Goal: Task Accomplishment & Management: Manage account settings

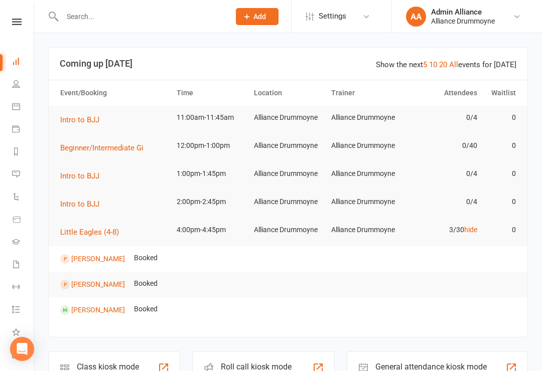
click at [15, 87] on icon at bounding box center [16, 84] width 8 height 8
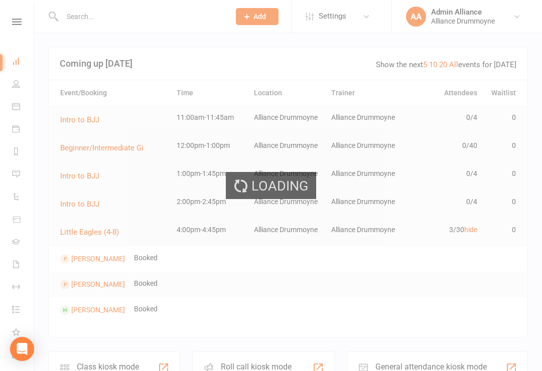
select select "100"
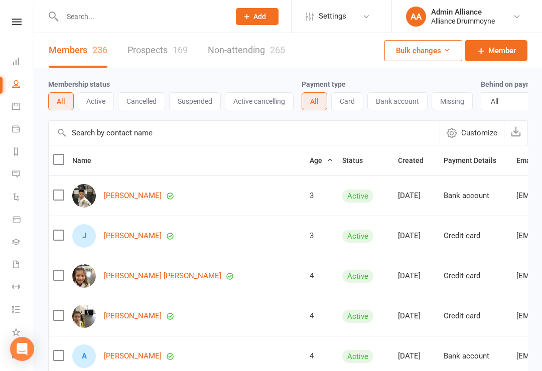
click at [26, 109] on link "Calendar" at bounding box center [23, 107] width 23 height 23
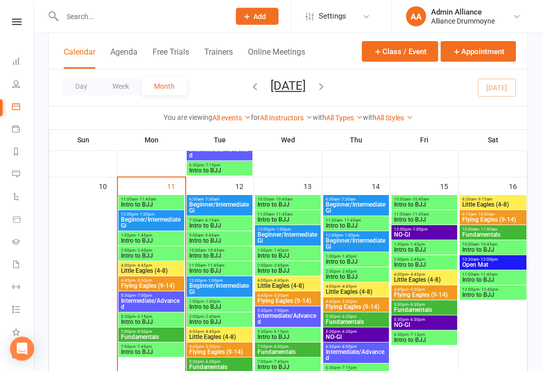
scroll to position [531, 0]
click at [231, 336] on span "Little Eagles (4-8)" at bounding box center [220, 337] width 62 height 6
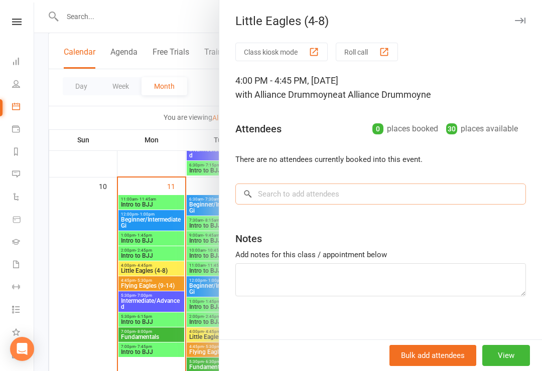
click at [390, 187] on input "search" at bounding box center [380, 194] width 291 height 21
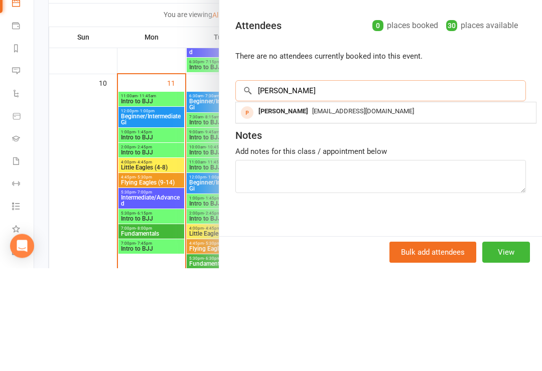
type input "[PERSON_NAME]"
click at [485, 206] on div "[PERSON_NAME] [EMAIL_ADDRESS][DOMAIN_NAME]" at bounding box center [386, 216] width 300 height 21
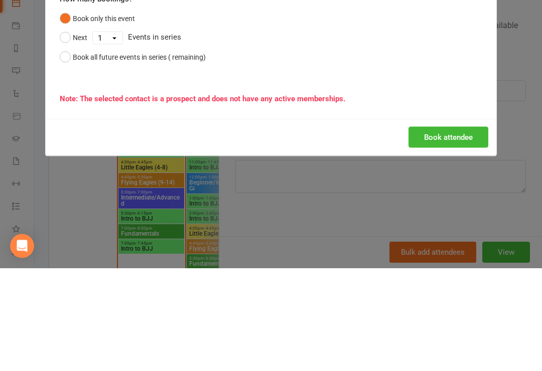
scroll to position [635, 0]
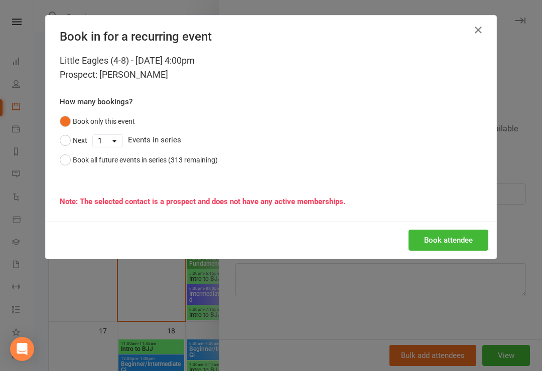
click at [456, 242] on button "Book attendee" at bounding box center [449, 240] width 80 height 21
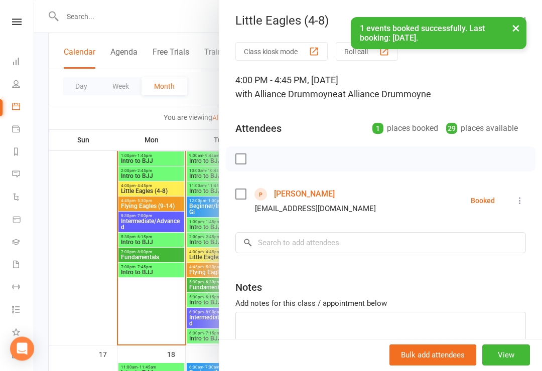
scroll to position [611, 0]
click at [77, 294] on div at bounding box center [288, 185] width 508 height 371
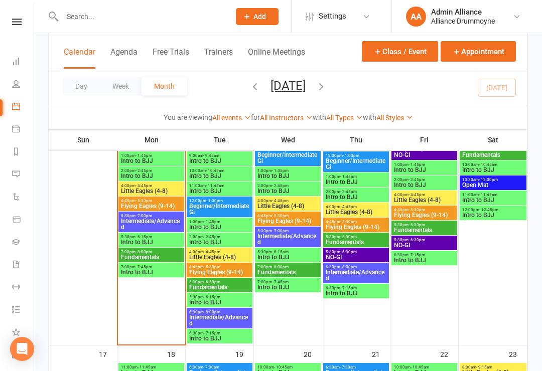
click at [159, 188] on span "Little Eagles (4-8)" at bounding box center [151, 191] width 62 height 6
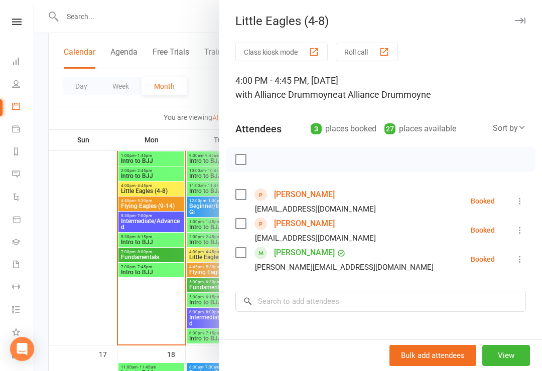
click at [522, 201] on icon at bounding box center [520, 201] width 10 height 10
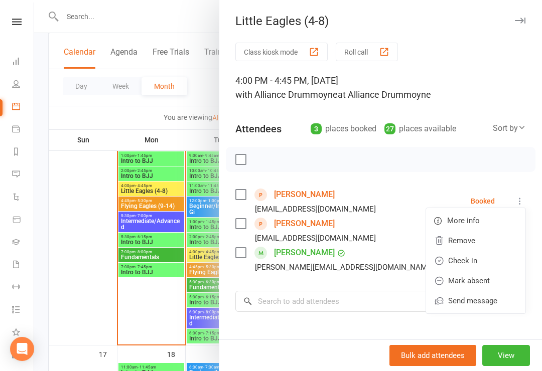
click at [471, 240] on link "Remove" at bounding box center [475, 241] width 99 height 20
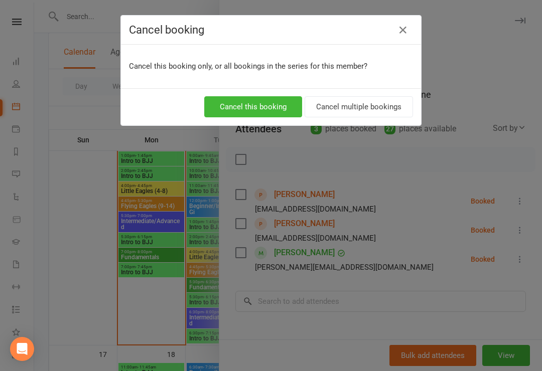
click at [265, 99] on button "Cancel this booking" at bounding box center [253, 106] width 98 height 21
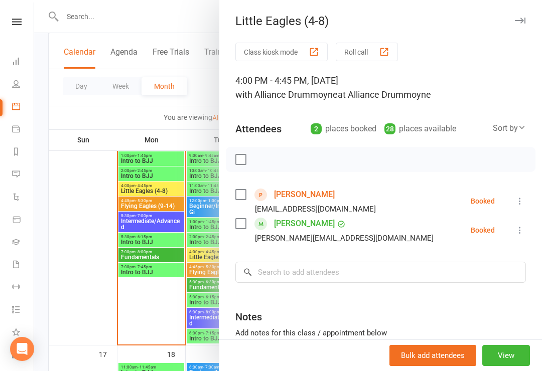
click at [59, 274] on div at bounding box center [288, 185] width 508 height 371
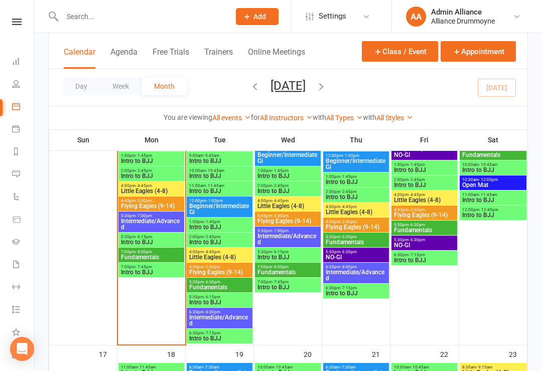
click at [224, 255] on span "Little Eagles (4-8)" at bounding box center [220, 258] width 62 height 6
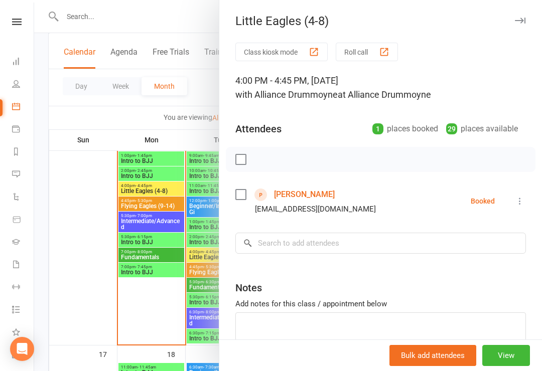
click at [55, 264] on div at bounding box center [288, 185] width 508 height 371
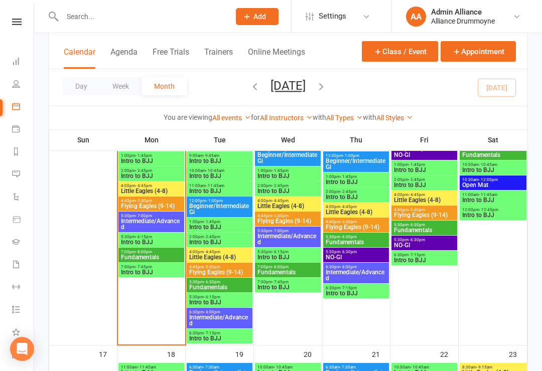
click at [152, 244] on span "Intro to BJJ" at bounding box center [151, 242] width 62 height 6
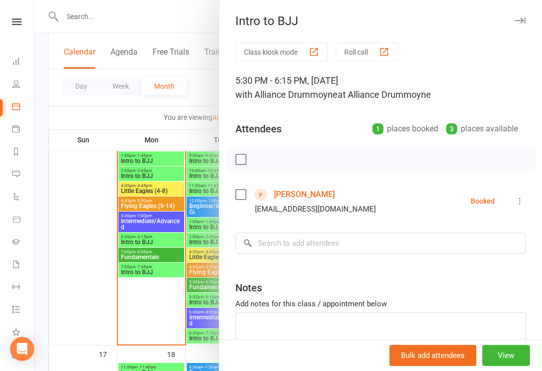
click at [152, 271] on div at bounding box center [288, 185] width 508 height 371
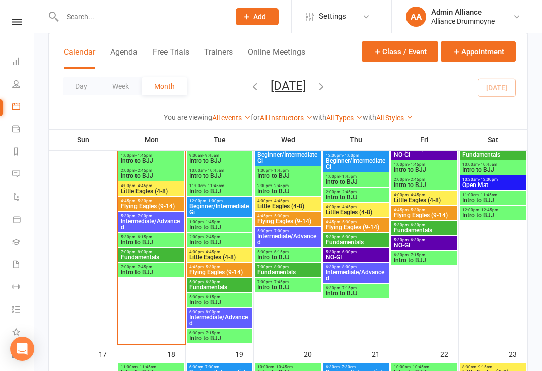
click at [154, 271] on span "Intro to BJJ" at bounding box center [151, 273] width 62 height 6
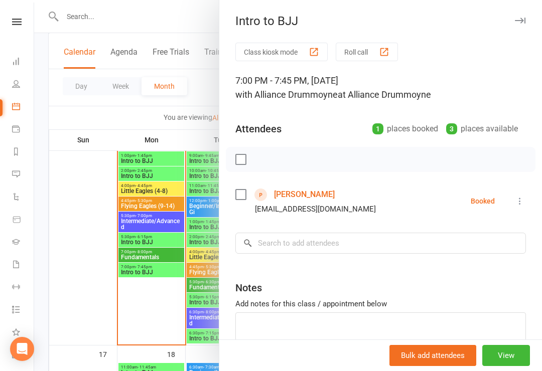
click at [517, 205] on icon at bounding box center [520, 201] width 10 height 10
click at [477, 238] on link "Remove" at bounding box center [475, 241] width 99 height 20
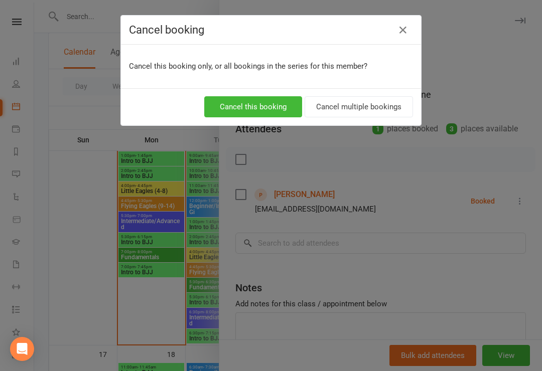
click at [270, 117] on button "Cancel this booking" at bounding box center [253, 106] width 98 height 21
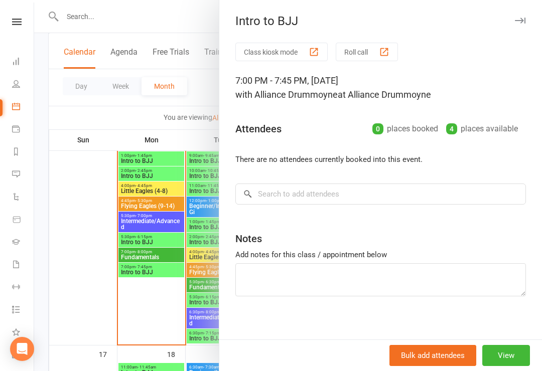
click at [151, 239] on div at bounding box center [288, 185] width 508 height 371
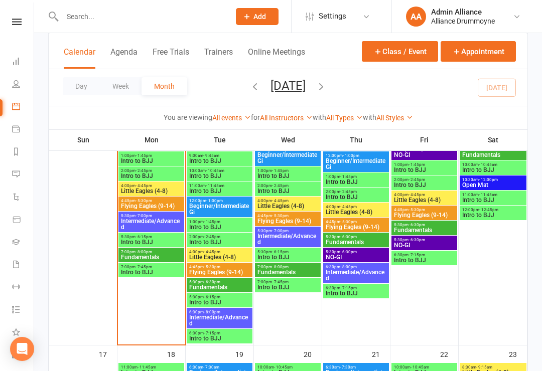
click at [159, 236] on span "5:30pm - 6:15pm" at bounding box center [151, 237] width 62 height 5
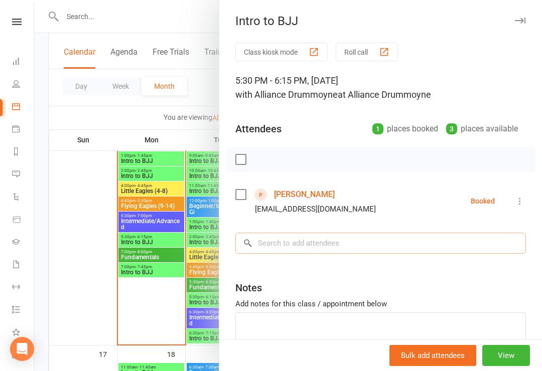
click at [381, 247] on input "search" at bounding box center [380, 243] width 291 height 21
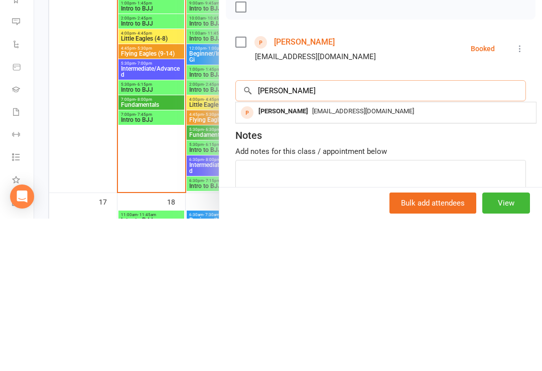
type input "[PERSON_NAME]"
click at [438, 257] on div "[EMAIL_ADDRESS][DOMAIN_NAME]" at bounding box center [386, 264] width 292 height 15
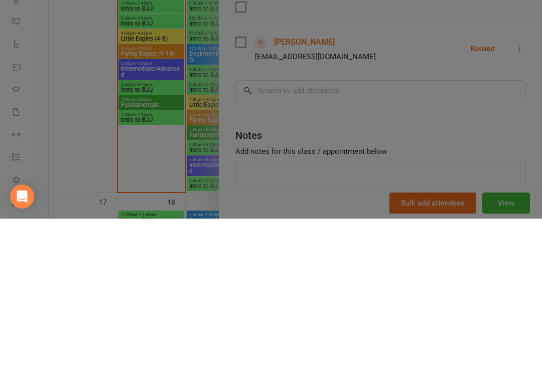
scroll to position [764, 0]
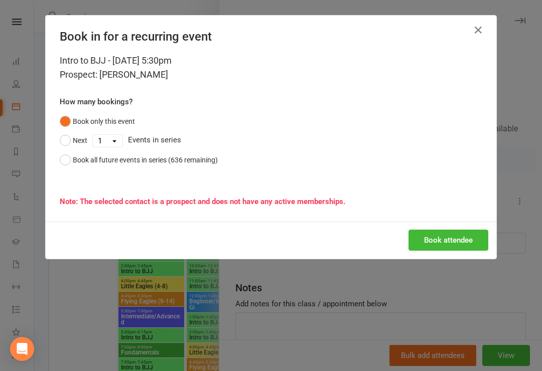
click at [449, 245] on button "Book attendee" at bounding box center [449, 240] width 80 height 21
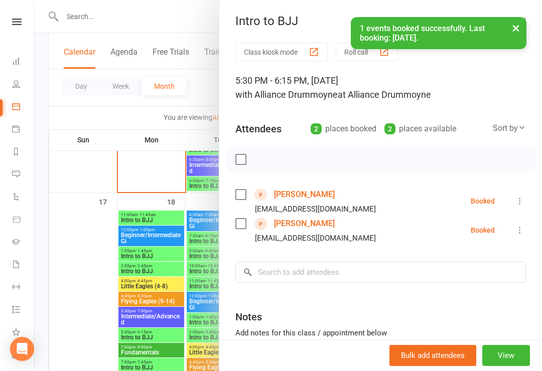
click at [68, 268] on div at bounding box center [288, 185] width 508 height 371
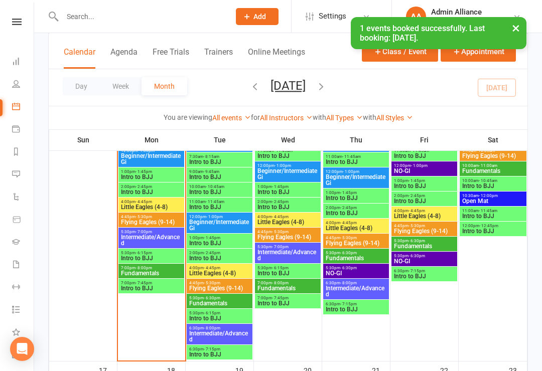
scroll to position [594, 0]
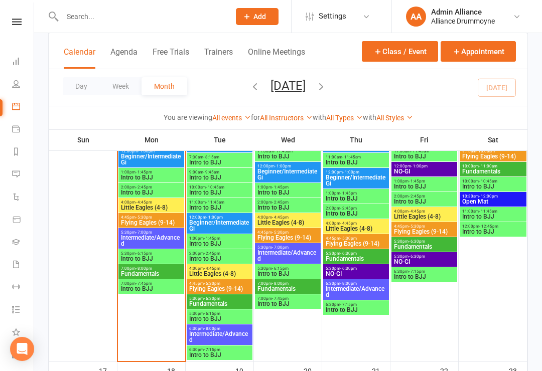
click at [229, 316] on span "Intro to BJJ" at bounding box center [220, 319] width 62 height 6
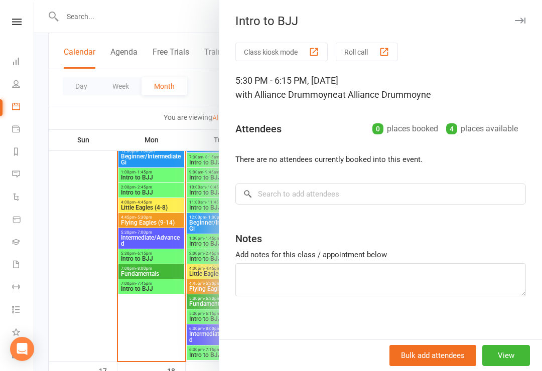
click at [23, 66] on link "Dashboard" at bounding box center [23, 62] width 23 height 23
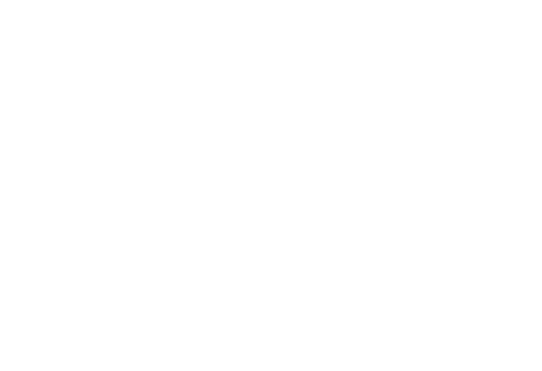
click at [15, 67] on link "Dashboard" at bounding box center [23, 62] width 23 height 23
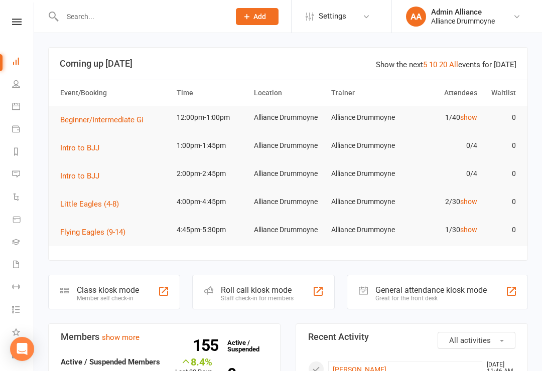
scroll to position [4, 0]
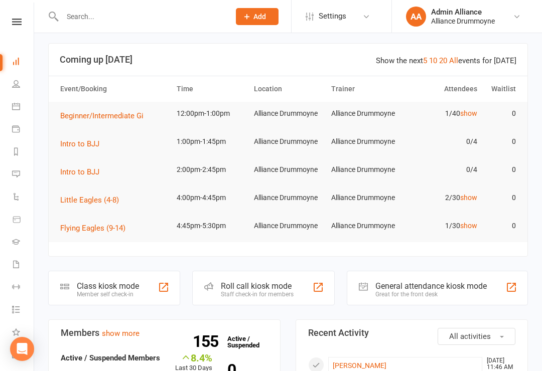
click at [475, 222] on link "show" at bounding box center [468, 226] width 17 height 8
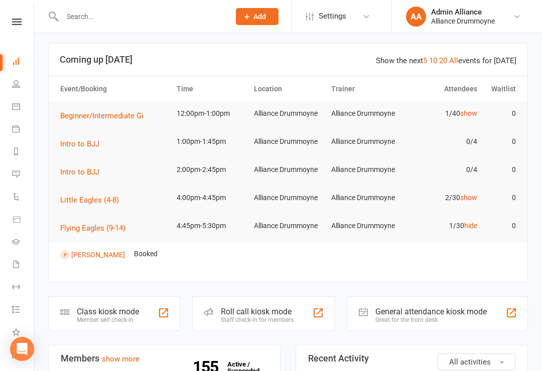
click at [470, 226] on link "hide" at bounding box center [470, 226] width 13 height 8
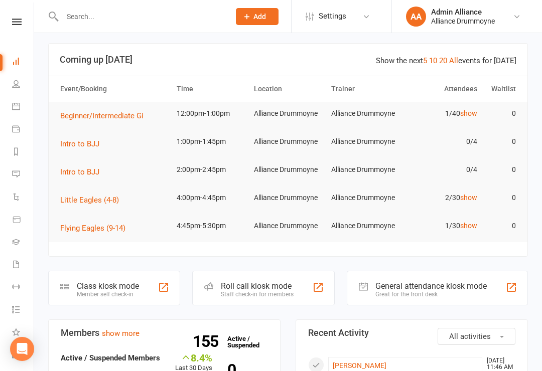
click at [469, 196] on link "show" at bounding box center [468, 198] width 17 height 8
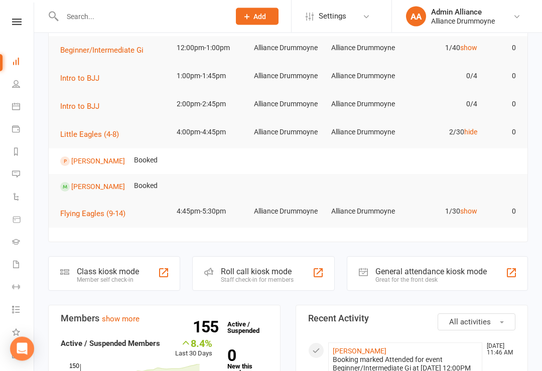
click at [472, 133] on link "hide" at bounding box center [470, 133] width 13 height 8
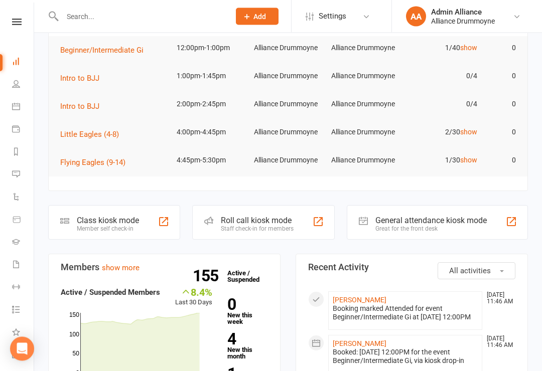
scroll to position [70, 0]
click at [17, 91] on link "People" at bounding box center [23, 85] width 23 height 23
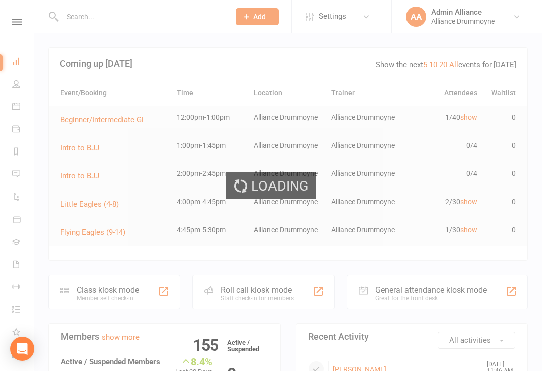
select select "100"
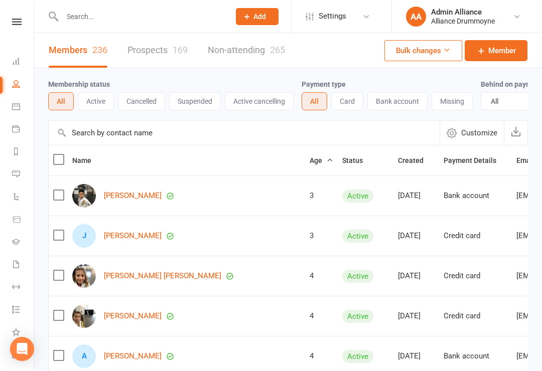
click at [92, 105] on button "Active" at bounding box center [96, 101] width 36 height 18
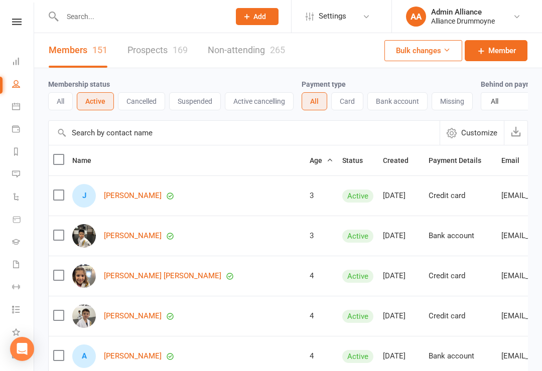
click at [310, 156] on button "Age" at bounding box center [322, 161] width 24 height 12
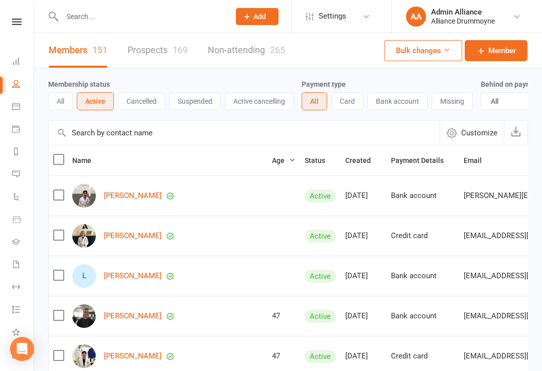
click at [14, 265] on icon at bounding box center [16, 265] width 8 height 8
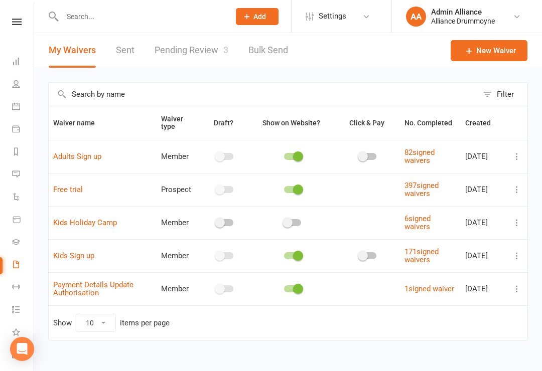
click at [210, 55] on link "Pending Review 3" at bounding box center [192, 50] width 74 height 35
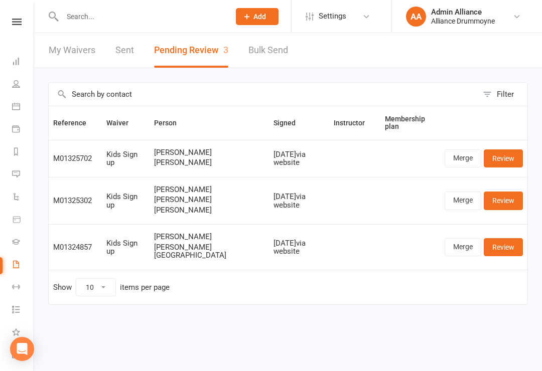
click at [15, 73] on link "Dashboard" at bounding box center [23, 62] width 23 height 23
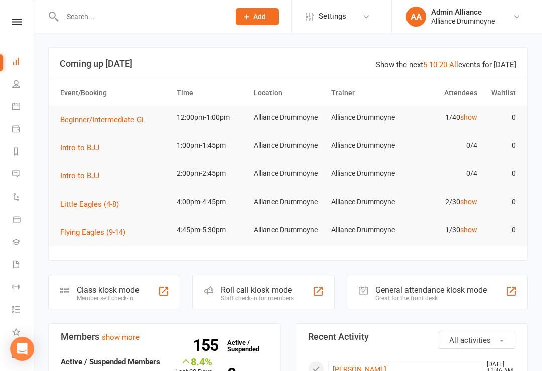
click at [466, 232] on link "show" at bounding box center [468, 230] width 17 height 8
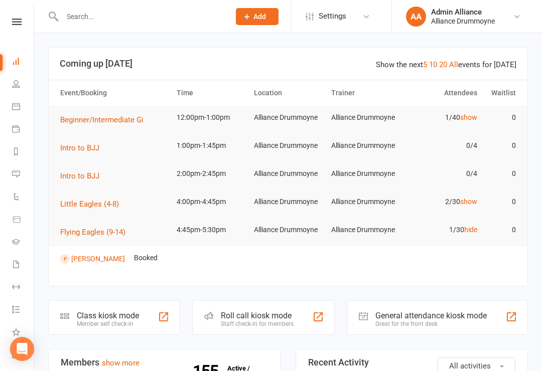
click at [109, 262] on link "[PERSON_NAME]" at bounding box center [98, 259] width 54 height 8
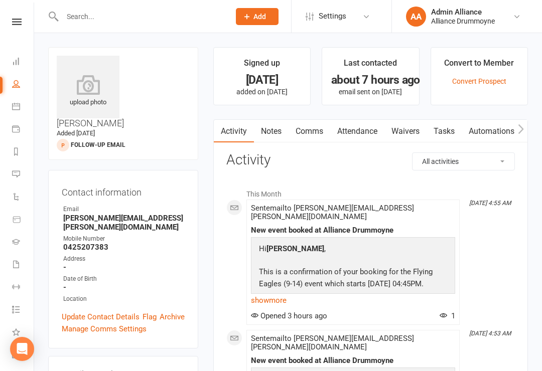
click at [21, 51] on link "Dashboard" at bounding box center [23, 62] width 23 height 23
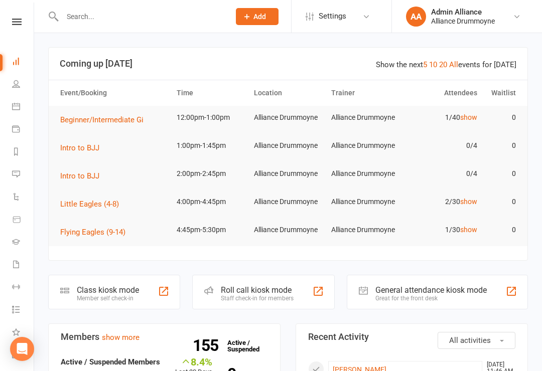
click at [19, 203] on link "Automations" at bounding box center [23, 198] width 23 height 23
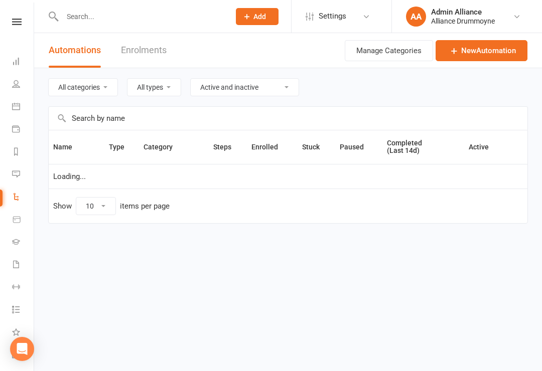
select select "25"
click at [15, 248] on link "Gradings" at bounding box center [23, 243] width 23 height 23
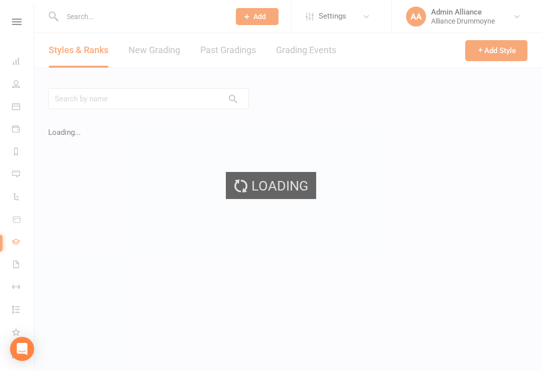
click at [10, 269] on div "Loading" at bounding box center [271, 185] width 542 height 371
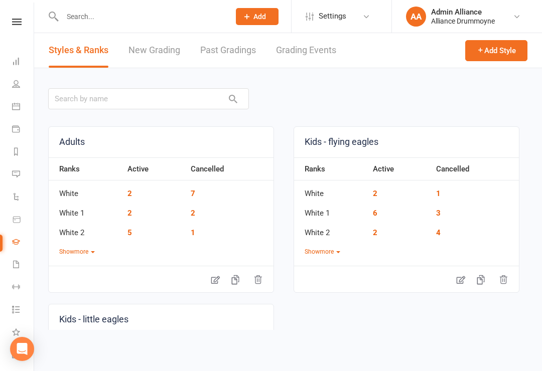
click at [16, 268] on icon at bounding box center [16, 265] width 8 height 8
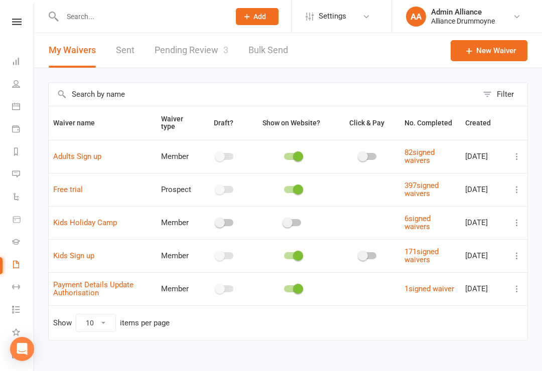
click at [14, 237] on link "Gradings" at bounding box center [23, 243] width 23 height 23
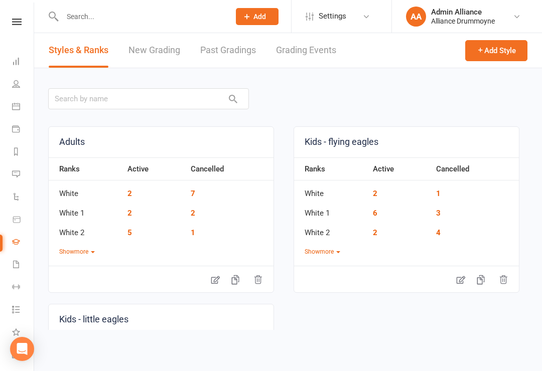
click at [160, 46] on link "New Grading" at bounding box center [155, 50] width 52 height 35
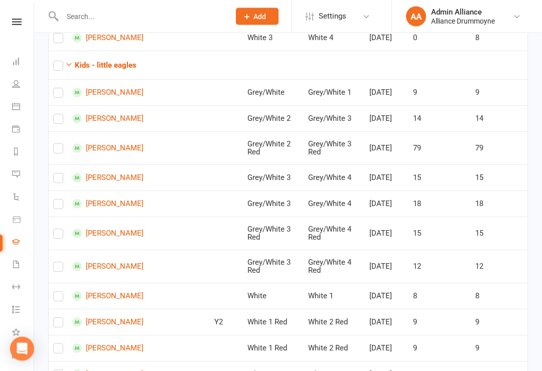
scroll to position [594, 0]
click at [60, 325] on label at bounding box center [58, 325] width 10 height 0
click at [60, 318] on input "checkbox" at bounding box center [58, 318] width 10 height 0
checkbox input "true"
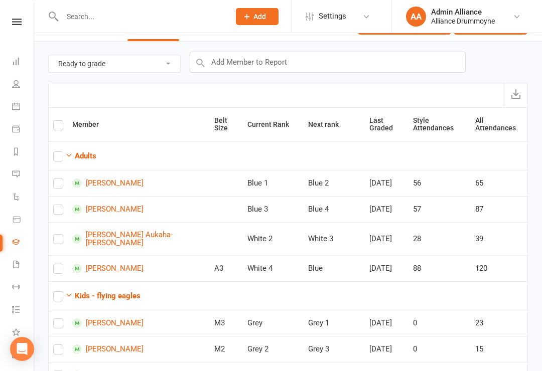
scroll to position [0, 0]
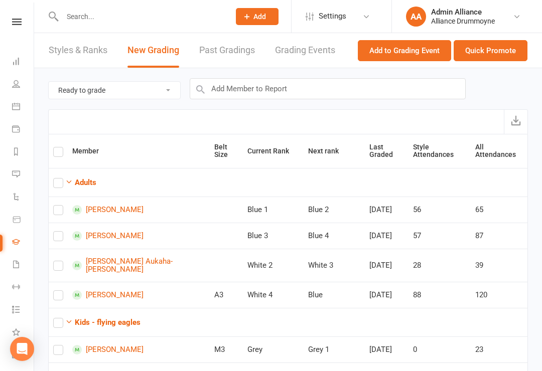
click at [503, 60] on button "Quick Promote" at bounding box center [491, 50] width 74 height 21
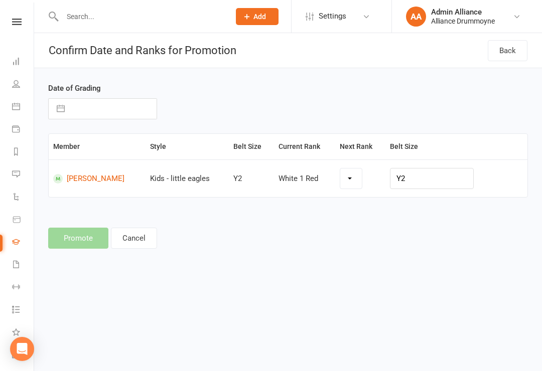
select select "27630"
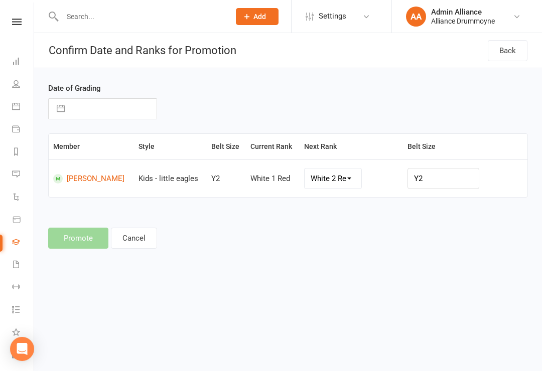
click at [349, 177] on select "White 2 Red White 3 Red White 4 Red Grey/White Grey/White 1 Grey/White 2 Grey/W…" at bounding box center [333, 179] width 57 height 20
select select "27633"
click at [113, 110] on input "text" at bounding box center [113, 109] width 87 height 20
select select "6"
select select "2025"
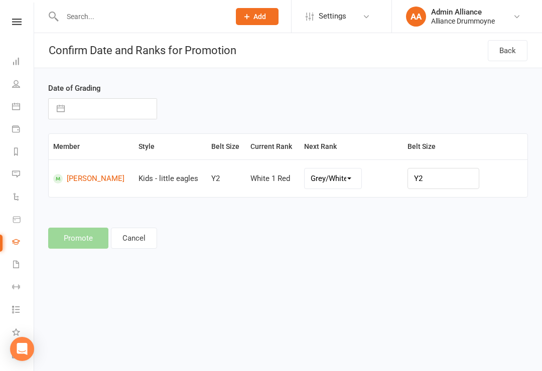
select select "7"
select select "2025"
select select "8"
select select "2025"
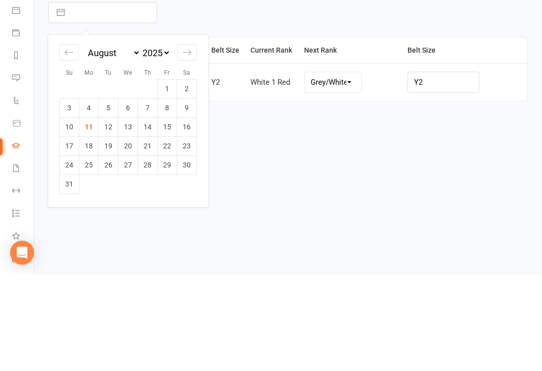
click at [150, 195] on td "7" at bounding box center [148, 204] width 20 height 19
type input "07 Aug 2025"
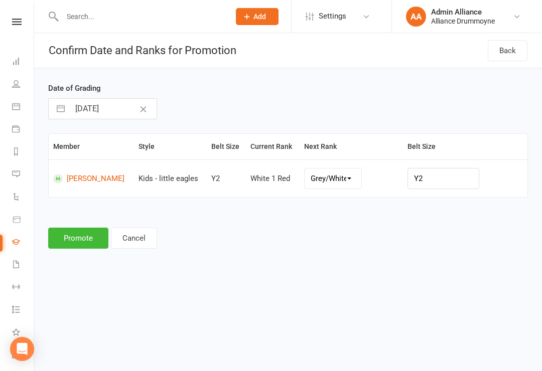
click at [92, 236] on button "Promote" at bounding box center [78, 238] width 60 height 21
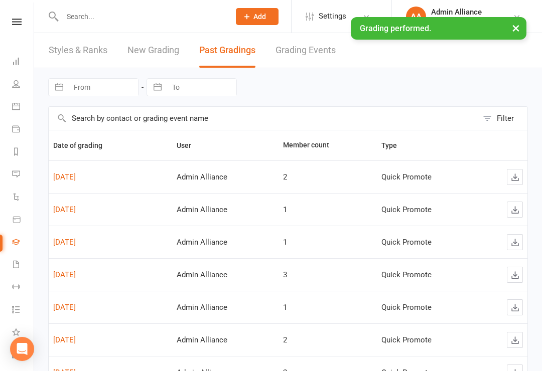
click at [25, 241] on link "Gradings" at bounding box center [23, 243] width 23 height 23
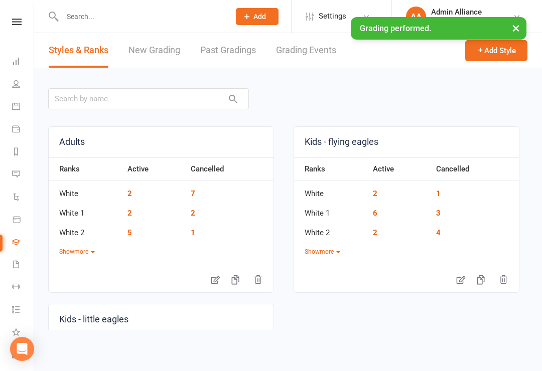
click at [153, 54] on link "New Grading" at bounding box center [155, 50] width 52 height 35
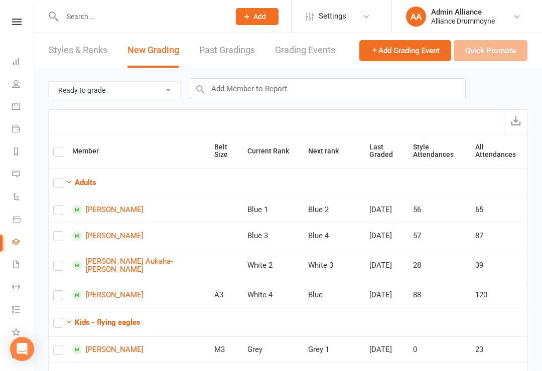
click at [14, 64] on icon at bounding box center [16, 61] width 8 height 8
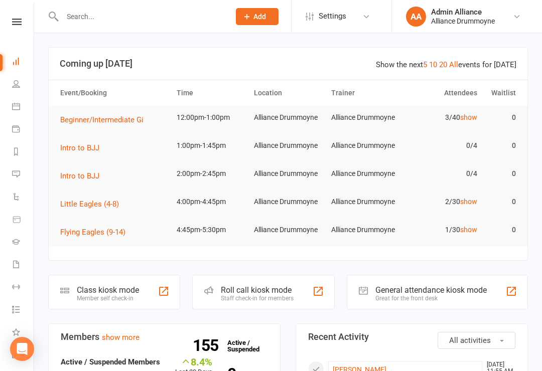
click at [469, 241] on tr "Flying Eagles (9-14) 4:45pm-5:30pm Alliance Drummoyne Alliance Drummoyne 1/30 s…" at bounding box center [288, 232] width 479 height 28
click at [467, 233] on link "show" at bounding box center [468, 230] width 17 height 8
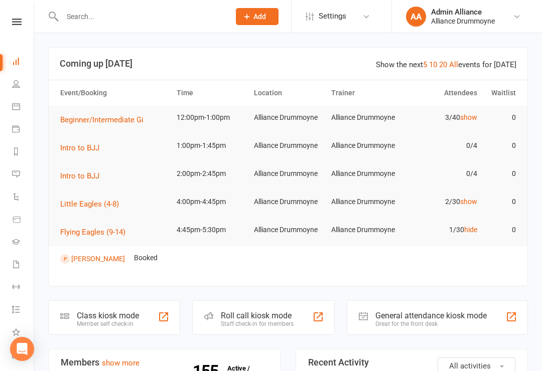
click at [105, 262] on link "[PERSON_NAME]" at bounding box center [98, 259] width 54 height 8
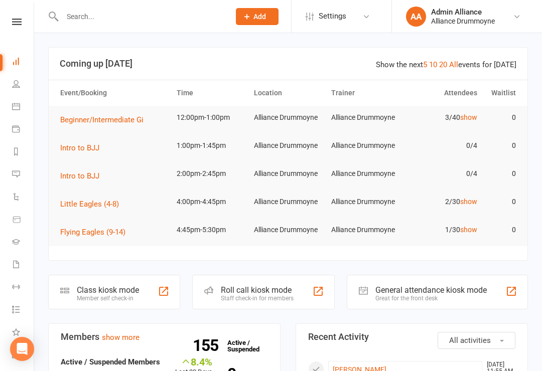
click at [474, 230] on link "show" at bounding box center [468, 230] width 17 height 8
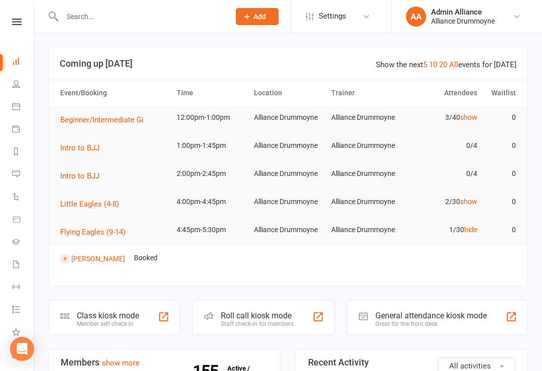
scroll to position [88, 0]
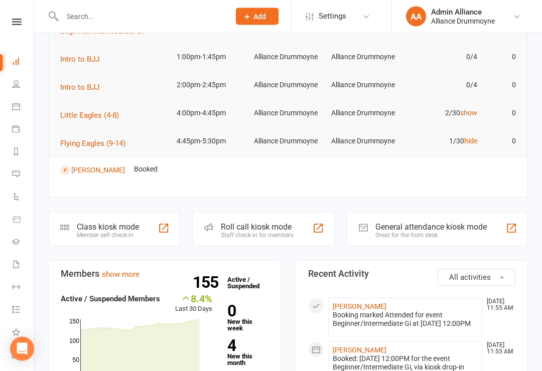
click at [19, 219] on icon at bounding box center [16, 219] width 9 height 9
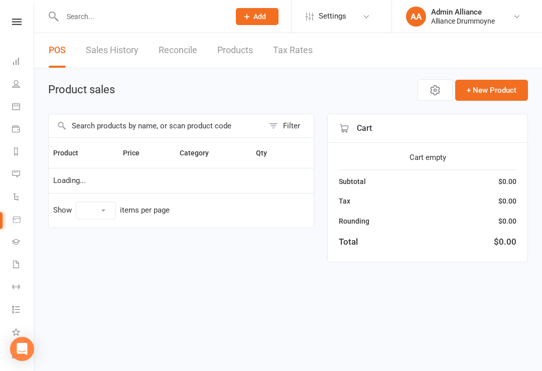
select select "10"
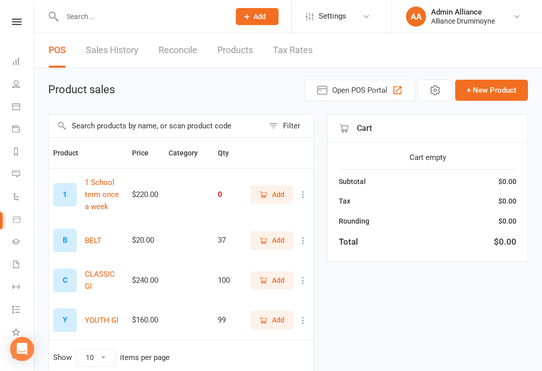
click at [21, 116] on link "Calendar" at bounding box center [23, 107] width 23 height 23
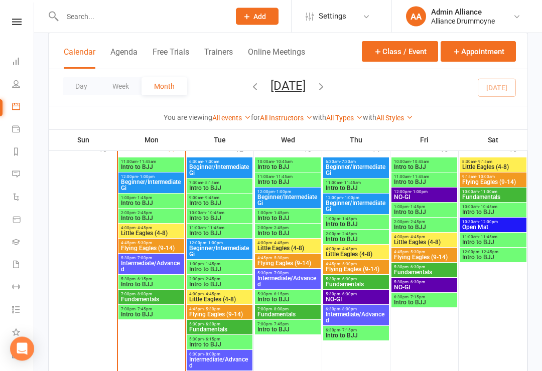
scroll to position [569, 0]
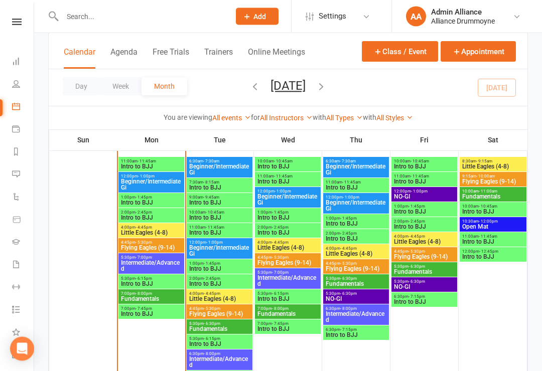
click at [164, 249] on span "Flying Eagles (9-14)" at bounding box center [151, 248] width 62 height 6
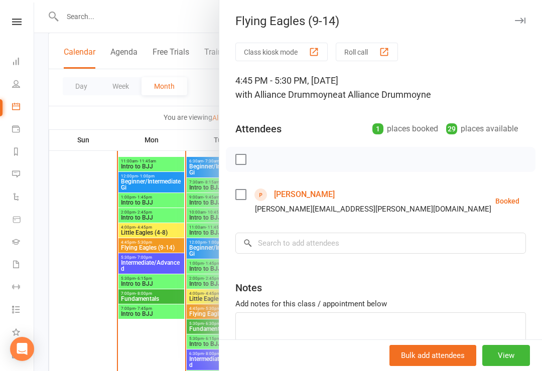
click at [539, 196] on button at bounding box center [545, 201] width 12 height 12
click at [477, 242] on link "Remove" at bounding box center [500, 241] width 99 height 20
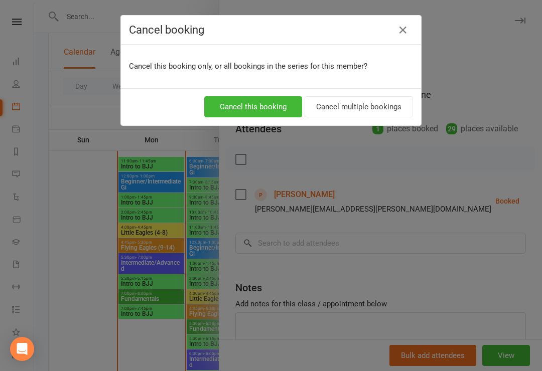
click at [275, 107] on button "Cancel this booking" at bounding box center [253, 106] width 98 height 21
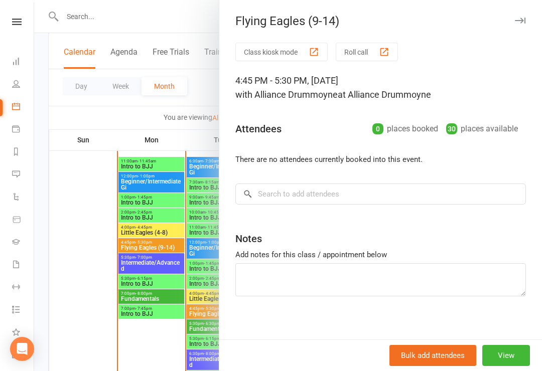
click at [15, 62] on icon at bounding box center [16, 61] width 8 height 8
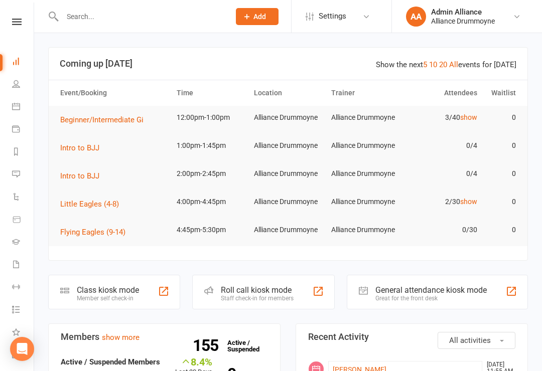
click at [26, 88] on link "People" at bounding box center [23, 85] width 23 height 23
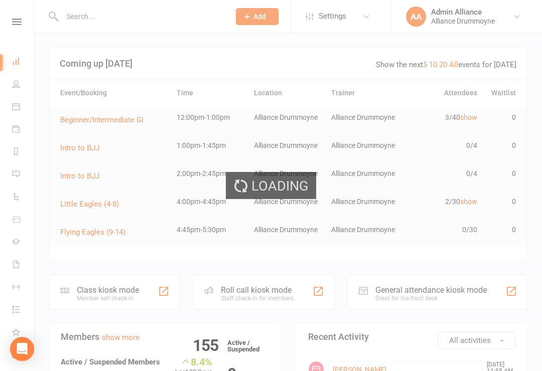
select select "100"
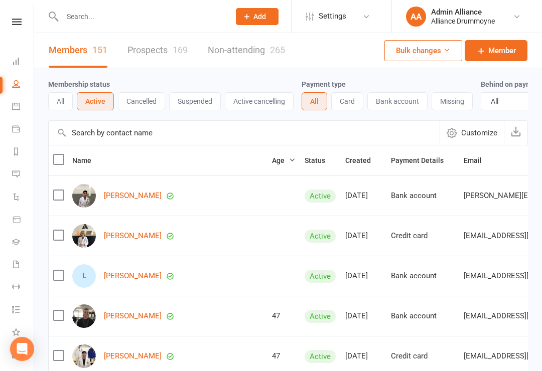
click at [162, 138] on input "text" at bounding box center [244, 133] width 391 height 24
click at [174, 63] on link "Prospects 169" at bounding box center [158, 50] width 60 height 35
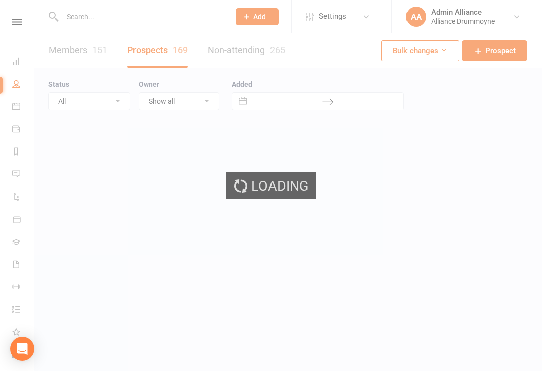
select select "100"
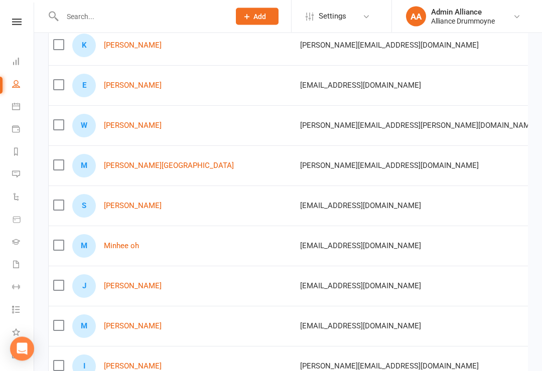
click at [121, 210] on link "Sunwoo Kim" at bounding box center [133, 206] width 58 height 9
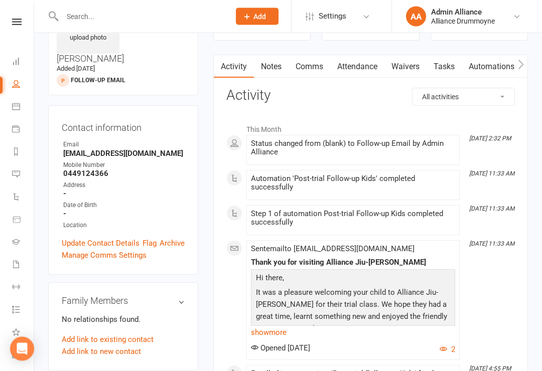
scroll to position [65, 0]
click at [281, 337] on link "show more" at bounding box center [353, 333] width 204 height 14
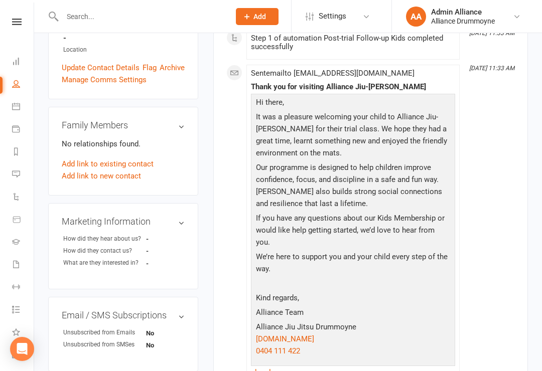
scroll to position [0, 0]
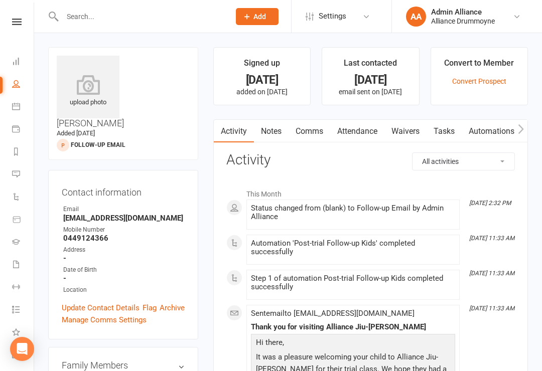
click at [22, 66] on link "Dashboard" at bounding box center [23, 62] width 23 height 23
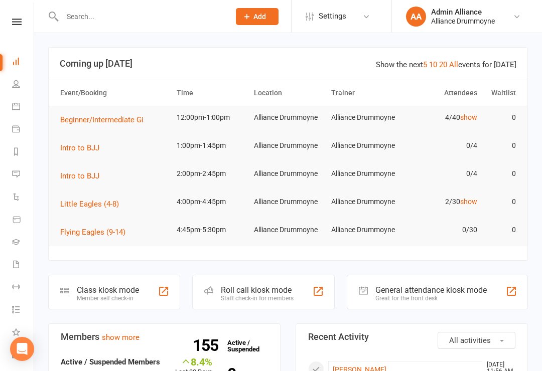
click at [471, 212] on td "2/30 show" at bounding box center [442, 202] width 77 height 24
click at [470, 205] on link "show" at bounding box center [468, 202] width 17 height 8
